Goal: Book appointment/travel/reservation

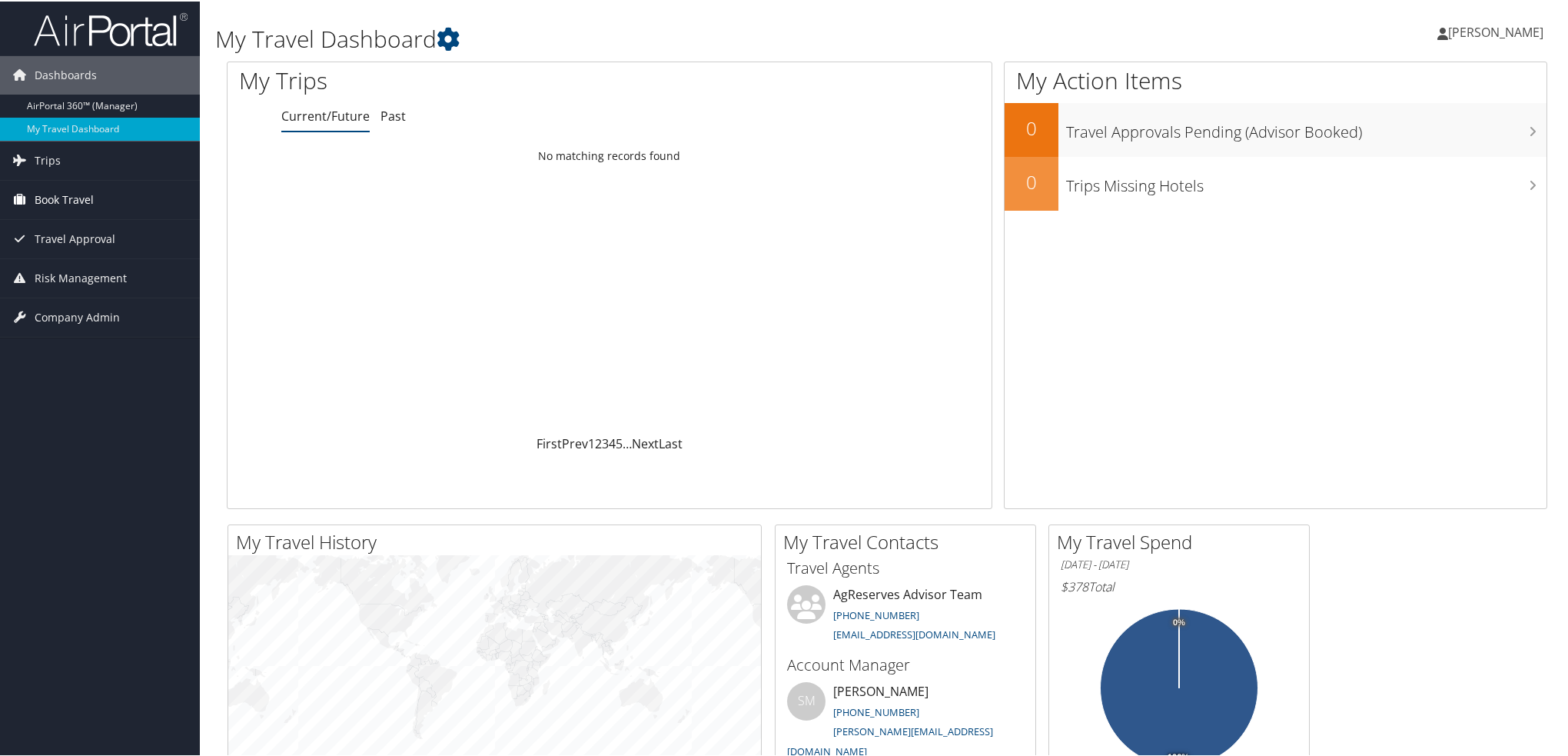
click at [55, 197] on span "Book Travel" at bounding box center [64, 198] width 59 height 38
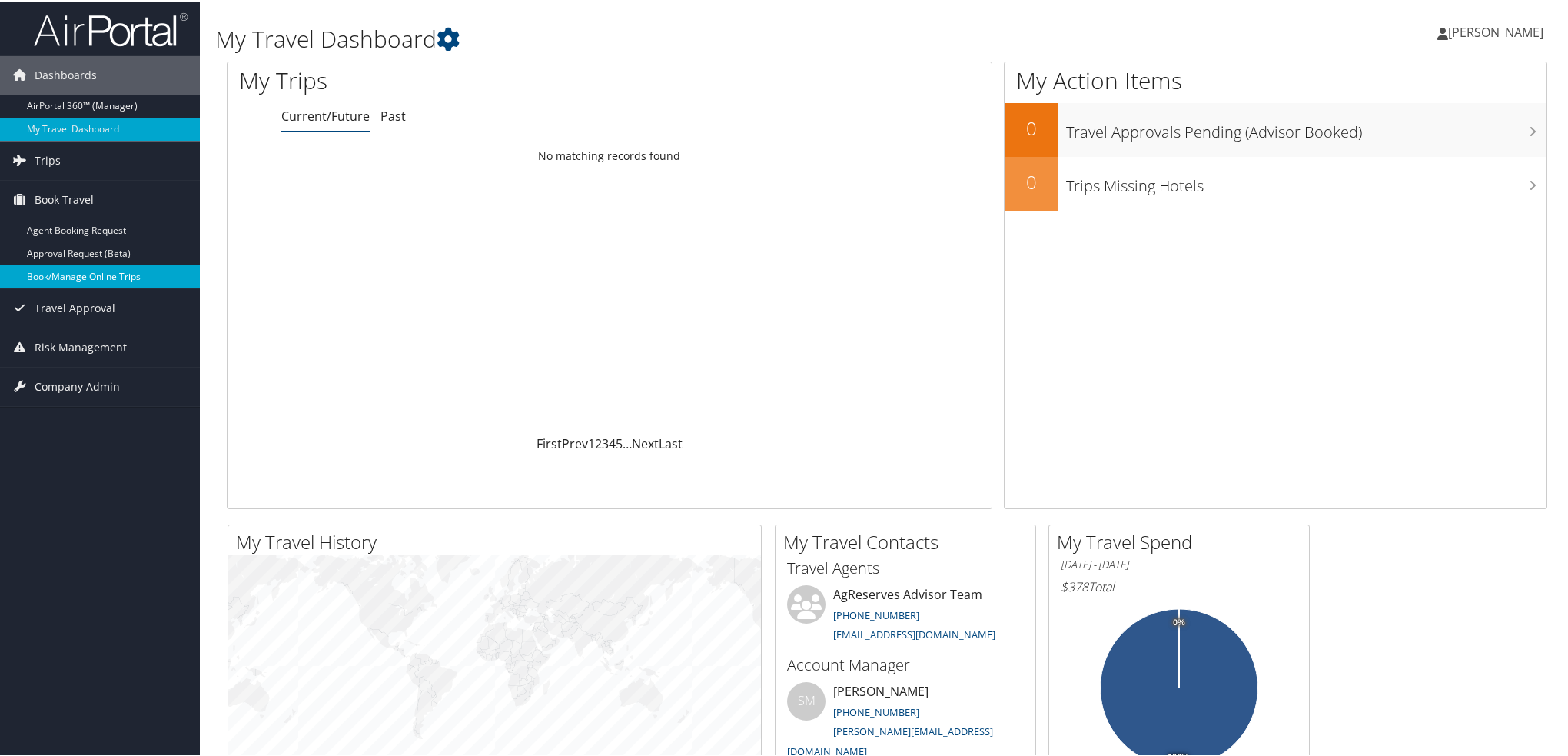
click at [85, 273] on link "Book/Manage Online Trips" at bounding box center [99, 275] width 200 height 23
